Goal: Communication & Community: Share content

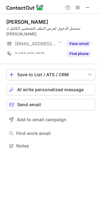
scroll to position [136, 99]
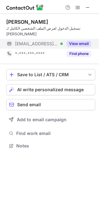
click at [63, 39] on div "View email" at bounding box center [77, 44] width 28 height 10
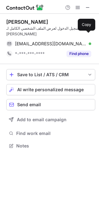
click at [63, 41] on span "mariam_shaker@mckinsey.com" at bounding box center [50, 44] width 71 height 6
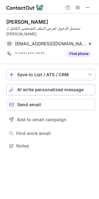
click at [72, 84] on button "AI write personalized message" at bounding box center [50, 89] width 89 height 11
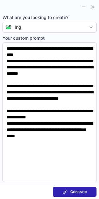
click at [82, 192] on span "Generate" at bounding box center [78, 191] width 17 height 5
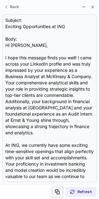
click at [56, 192] on span at bounding box center [57, 191] width 5 height 5
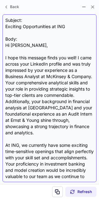
click at [58, 23] on div "Subject: Exciting Opportunities at ING Body: Hi Mariam, I hope this message fin…" at bounding box center [49, 98] width 88 height 162
click at [58, 29] on div "Subject: Exciting Opportunities at ING Body: Hi Mariam, I hope this message fin…" at bounding box center [49, 98] width 88 height 162
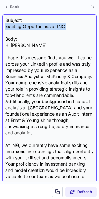
click at [58, 29] on div "Subject: Exciting Opportunities at ING Body: Hi Mariam, I hope this message fin…" at bounding box center [49, 98] width 88 height 162
copy div "Exciting Opportunities at ING"
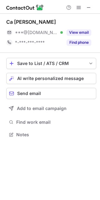
scroll to position [130, 100]
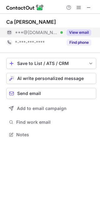
click at [44, 33] on span "***@gmail.com" at bounding box center [36, 33] width 43 height 6
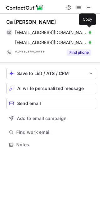
scroll to position [140, 100]
click at [44, 33] on span "rabindrabpsl@gmail.com" at bounding box center [50, 33] width 71 height 6
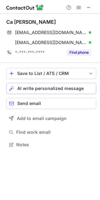
click at [54, 90] on span "AI write personalized message" at bounding box center [50, 88] width 66 height 5
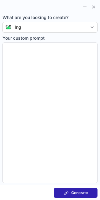
type textarea "**********"
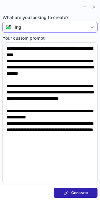
scroll to position [140, 100]
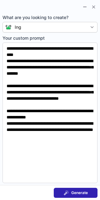
click at [74, 194] on span "Generate" at bounding box center [79, 192] width 17 height 5
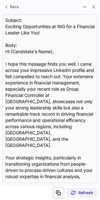
click at [54, 195] on button at bounding box center [58, 192] width 11 height 11
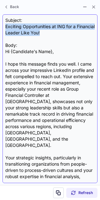
drag, startPoint x: 61, startPoint y: 34, endPoint x: 6, endPoint y: 27, distance: 56.3
click at [6, 27] on div "Subject: Exciting Opportunities at ING for a Financial Leader Like You! Body: H…" at bounding box center [49, 98] width 89 height 163
copy div "Exciting Opportunities at ING for a Financial Leader Like You!"
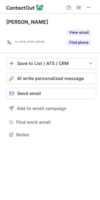
scroll to position [120, 100]
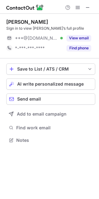
scroll to position [136, 99]
click at [60, 85] on span "AI write personalized message" at bounding box center [50, 83] width 66 height 5
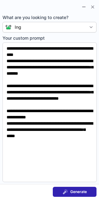
click at [71, 189] on span "Generate" at bounding box center [78, 191] width 17 height 5
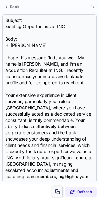
click at [58, 192] on span at bounding box center [57, 191] width 5 height 5
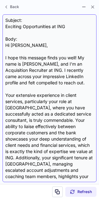
click at [32, 27] on div "Subject: Exciting Opportunities at ING Body: Hi Quinetta, I hope this message f…" at bounding box center [49, 98] width 88 height 162
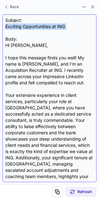
click at [32, 27] on div "Subject: Exciting Opportunities at ING Body: Hi Quinetta, I hope this message f…" at bounding box center [49, 98] width 88 height 162
copy div "Exciting Opportunities at ING"
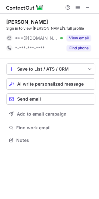
scroll to position [136, 99]
click at [69, 83] on span "AI write personalized message" at bounding box center [50, 83] width 66 height 5
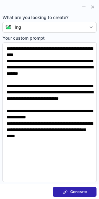
click at [78, 191] on span "Generate" at bounding box center [78, 191] width 17 height 5
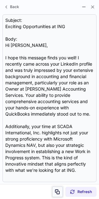
click at [56, 189] on span at bounding box center [57, 191] width 5 height 5
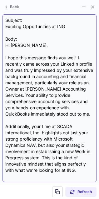
click at [52, 27] on div "Subject: Exciting Opportunities at ING Body: Hi Vibeke, I hope this message fin…" at bounding box center [49, 98] width 88 height 162
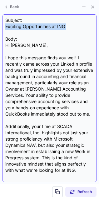
click at [52, 27] on div "Subject: Exciting Opportunities at ING Body: Hi Vibeke, I hope this message fin…" at bounding box center [49, 98] width 88 height 162
copy div "Exciting Opportunities at ING"
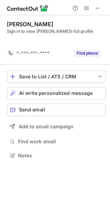
scroll to position [126, 99]
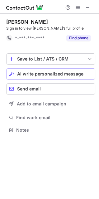
click at [77, 70] on button "AI write personalized message" at bounding box center [50, 73] width 89 height 11
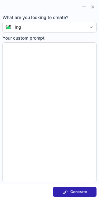
type textarea "**********"
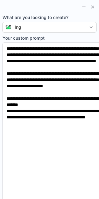
scroll to position [125, 99]
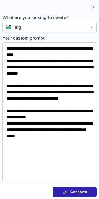
click at [63, 189] on span at bounding box center [65, 191] width 5 height 5
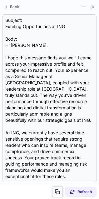
click at [57, 187] on button at bounding box center [57, 191] width 11 height 11
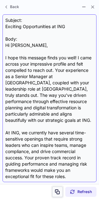
drag, startPoint x: 57, startPoint y: 187, endPoint x: 33, endPoint y: 93, distance: 97.6
click at [33, 93] on div "Back Subject: Exciting Opportunities at ING Body: Hi Bansari, I hope this messa…" at bounding box center [49, 99] width 99 height 199
click at [33, 23] on div "Subject: Exciting Opportunities at ING Body: Hi Bansari, I hope this message fi…" at bounding box center [49, 98] width 88 height 162
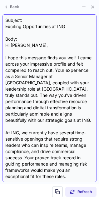
click at [33, 25] on div "Subject: Exciting Opportunities at ING Body: Hi Bansari, I hope this message fi…" at bounding box center [49, 98] width 88 height 162
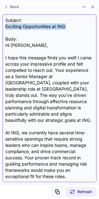
click at [33, 25] on div "Subject: Exciting Opportunities at ING Body: Hi Bansari, I hope this message fi…" at bounding box center [49, 98] width 88 height 162
copy div "Exciting Opportunities at ING"
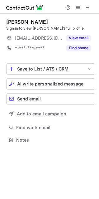
scroll to position [136, 99]
click at [61, 83] on span "AI write personalized message" at bounding box center [50, 83] width 66 height 5
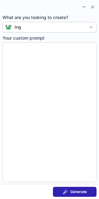
type textarea "**********"
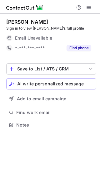
scroll to position [121, 100]
click at [64, 87] on button "AI write personalized message" at bounding box center [51, 83] width 90 height 11
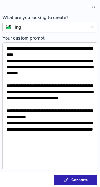
click at [72, 175] on button "Generate" at bounding box center [76, 180] width 44 height 10
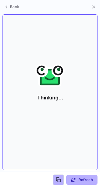
scroll to position [111, 100]
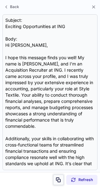
click at [59, 176] on button at bounding box center [58, 180] width 11 height 11
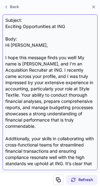
click at [25, 26] on div "Subject: Exciting Opportunities at ING Body: Hi Saba, I hope this message finds…" at bounding box center [49, 92] width 89 height 150
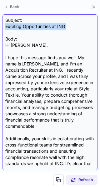
click at [25, 26] on div "Subject: Exciting Opportunities at ING Body: Hi Saba, I hope this message finds…" at bounding box center [49, 92] width 89 height 150
copy div "Exciting Opportunities at ING"
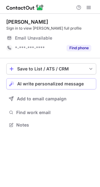
scroll to position [121, 100]
click at [52, 82] on span "AI write personalized message" at bounding box center [50, 83] width 66 height 5
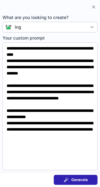
click at [76, 185] on section "Generate" at bounding box center [50, 179] width 100 height 15
click at [75, 182] on span "Generate" at bounding box center [79, 179] width 17 height 5
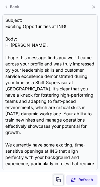
click at [58, 178] on span at bounding box center [58, 179] width 5 height 5
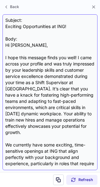
click at [34, 27] on div "Subject: Exciting Opportunities at ING! Body: Hi Uliana, I hope this message fi…" at bounding box center [49, 92] width 89 height 150
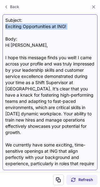
click at [34, 27] on div "Subject: Exciting Opportunities at ING! Body: Hi Uliana, I hope this message fi…" at bounding box center [49, 92] width 89 height 150
copy div "Exciting Opportunities at ING!"
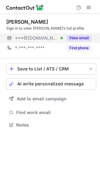
scroll to position [121, 100]
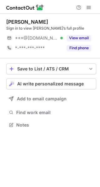
scroll to position [121, 100]
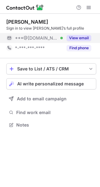
click at [80, 39] on button "View email" at bounding box center [78, 38] width 25 height 6
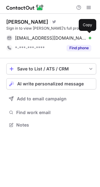
click at [80, 39] on div "[EMAIL_ADDRESS][DOMAIN_NAME] Verified" at bounding box center [53, 38] width 76 height 6
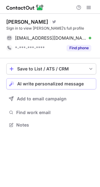
click at [80, 82] on span "AI write personalized message" at bounding box center [50, 83] width 66 height 5
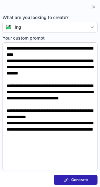
click at [84, 182] on span "Generate" at bounding box center [79, 179] width 17 height 5
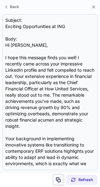
click at [58, 179] on span at bounding box center [58, 179] width 5 height 5
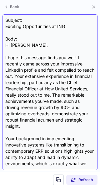
click at [50, 70] on div "Back Subject: Exciting Opportunities at ING Body: Hi [PERSON_NAME], I hope this…" at bounding box center [50, 93] width 100 height 187
click at [40, 26] on div "Subject: Exciting Opportunities at ING Body: Hi [PERSON_NAME], I hope this mess…" at bounding box center [49, 92] width 89 height 150
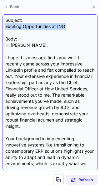
click at [40, 26] on div "Subject: Exciting Opportunities at ING Body: Hi [PERSON_NAME], I hope this mess…" at bounding box center [49, 92] width 89 height 150
copy div "Exciting Opportunities at ING"
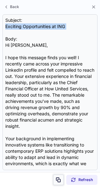
click at [61, 177] on span at bounding box center [58, 179] width 5 height 5
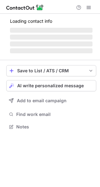
scroll to position [123, 100]
click at [60, 87] on button "AI write personalized message" at bounding box center [51, 85] width 90 height 11
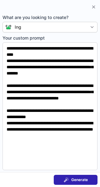
click at [70, 179] on div "Generate" at bounding box center [76, 179] width 24 height 5
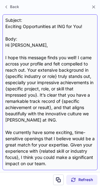
scroll to position [111, 100]
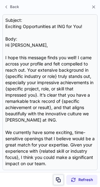
click at [58, 182] on span at bounding box center [58, 179] width 5 height 5
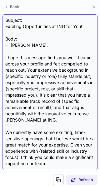
click at [41, 54] on div "Back Subject: Exciting Opportunities at ING for You! Body: Hi Susan, I hope thi…" at bounding box center [50, 93] width 100 height 187
click at [41, 27] on div "Subject: Exciting Opportunities at ING for You! Body: Hi Susan, I hope this mes…" at bounding box center [49, 92] width 89 height 150
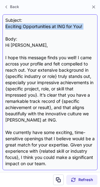
click at [41, 27] on div "Subject: Exciting Opportunities at ING for You! Body: Hi Susan, I hope this mes…" at bounding box center [49, 92] width 89 height 150
copy div "Exciting Opportunities at ING for You!"
